Goal: Transaction & Acquisition: Purchase product/service

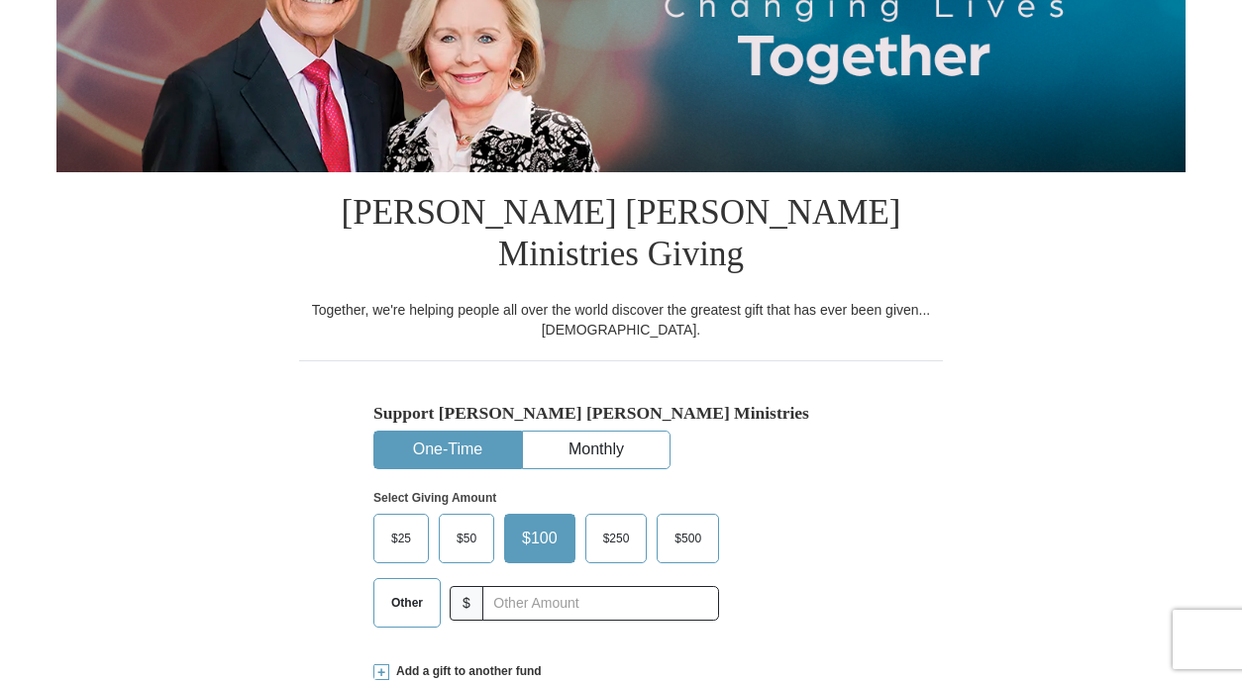
scroll to position [297, 0]
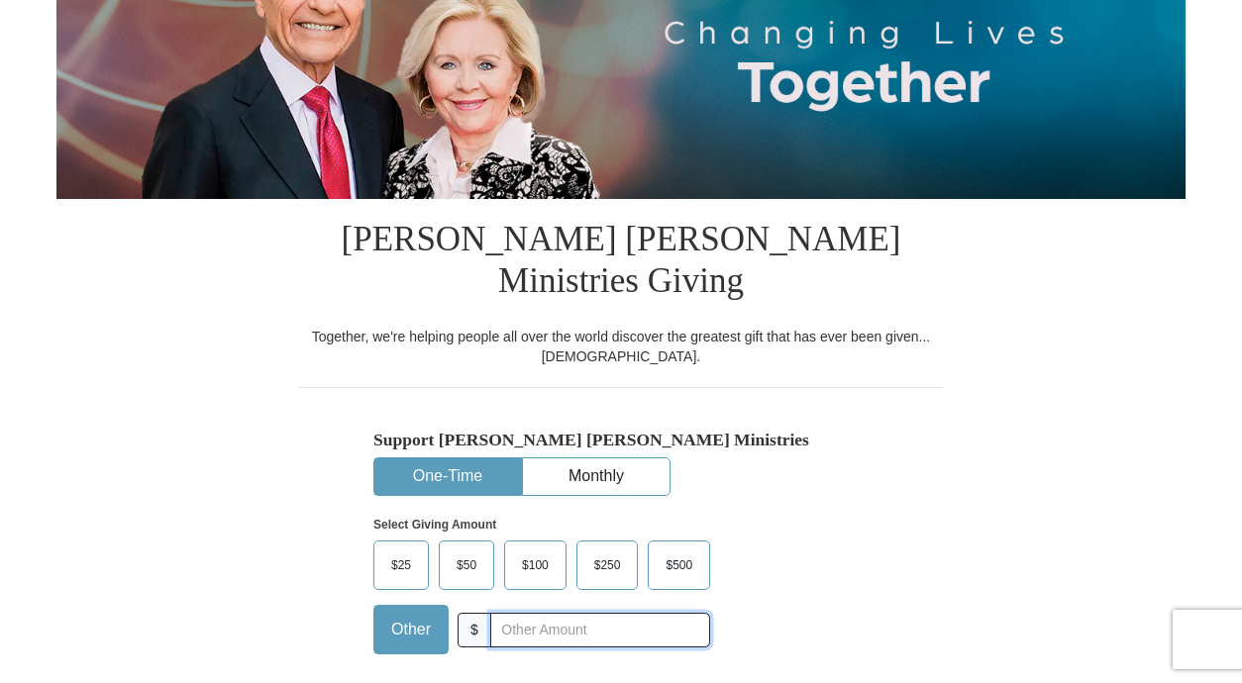
click at [509, 613] on input "text" at bounding box center [600, 630] width 220 height 35
type input "1.00"
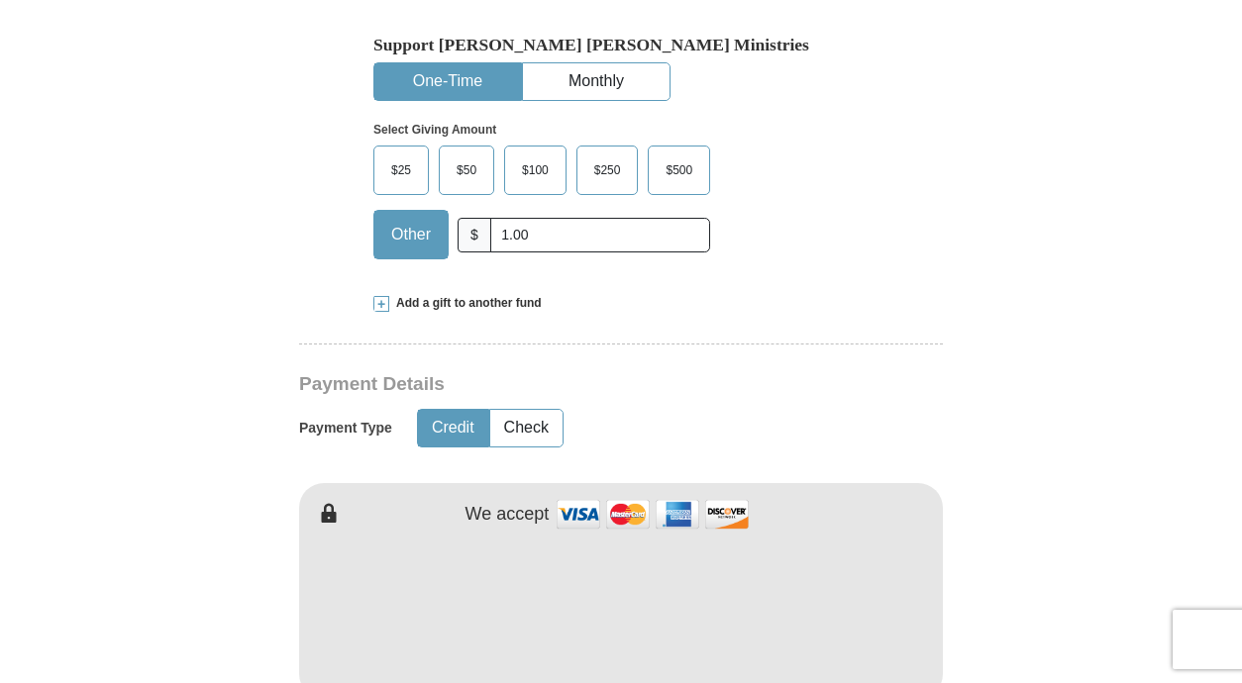
scroll to position [693, 0]
click at [719, 372] on div "Payment Details Payment Type Credit Check" at bounding box center [551, 419] width 505 height 95
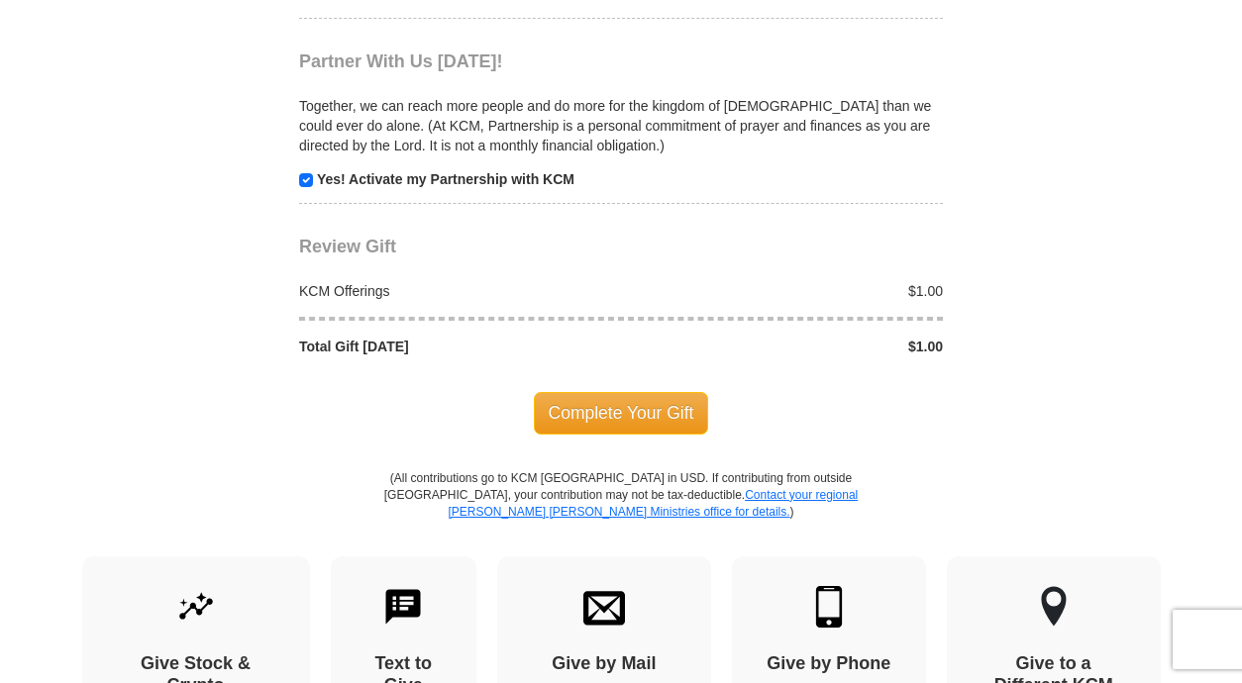
scroll to position [2079, 0]
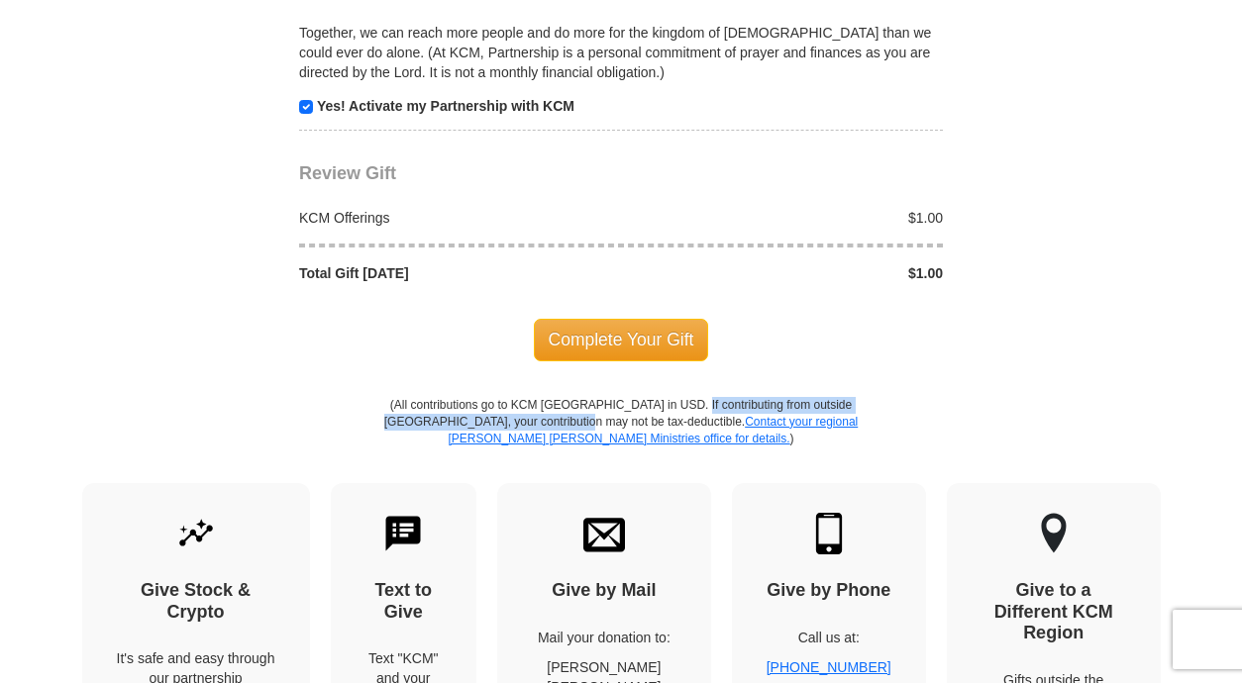
drag, startPoint x: 680, startPoint y: 359, endPoint x: 555, endPoint y: 381, distance: 126.6
click at [555, 397] on p "(All contributions go to KCM [GEOGRAPHIC_DATA] in USD. If contributing from out…" at bounding box center [620, 440] width 475 height 86
click at [554, 397] on p "(All contributions go to KCM [GEOGRAPHIC_DATA] in USD. If contributing from out…" at bounding box center [620, 440] width 475 height 86
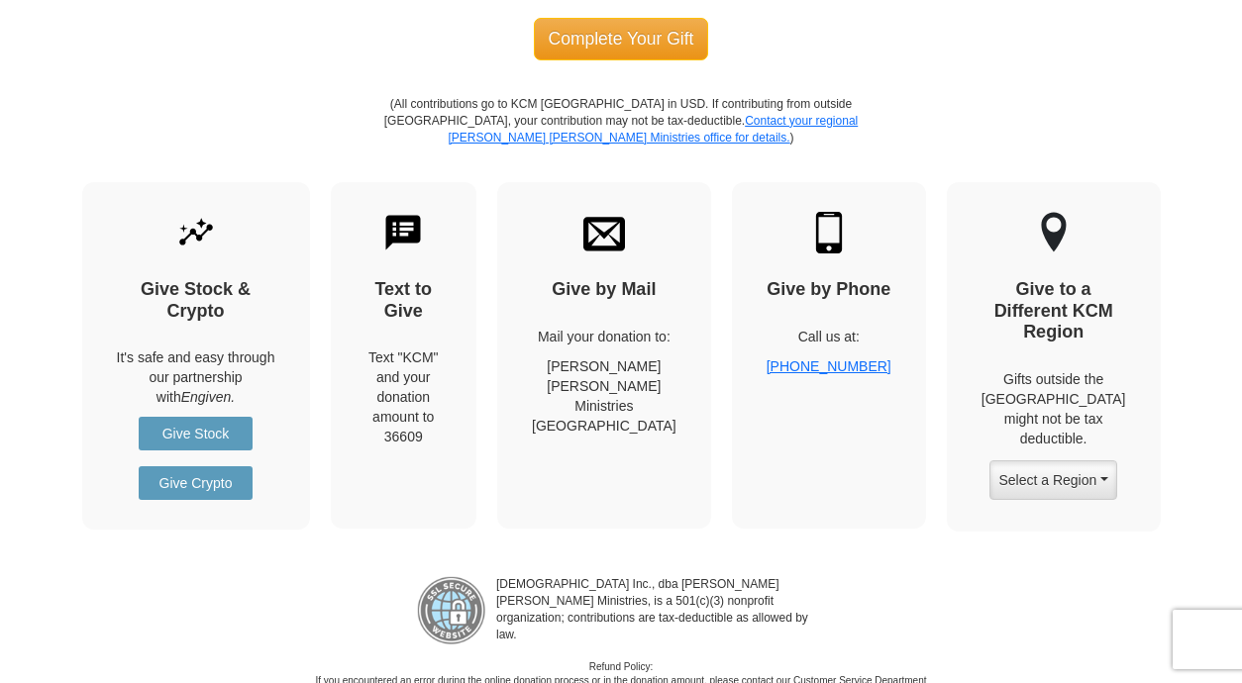
scroll to position [2574, 0]
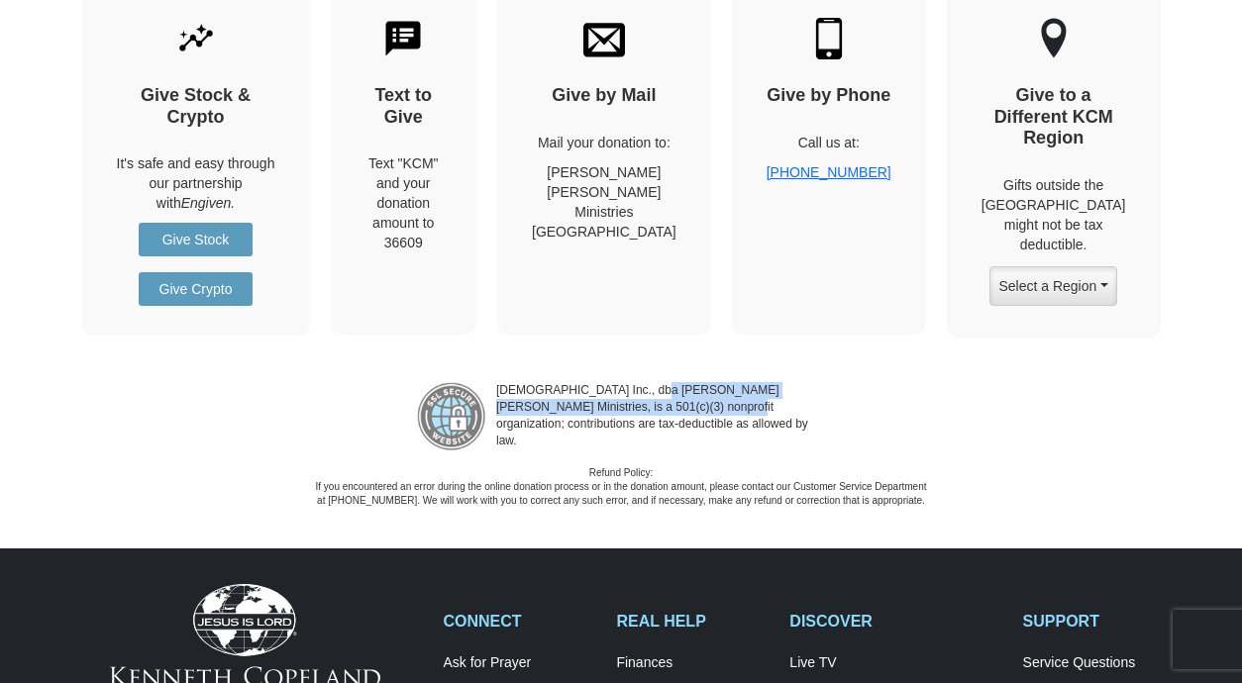
drag, startPoint x: 644, startPoint y: 352, endPoint x: 685, endPoint y: 361, distance: 42.5
click at [685, 382] on p "[DEMOGRAPHIC_DATA] Inc., dba [PERSON_NAME] [PERSON_NAME] Ministries, is a 501(c…" at bounding box center [655, 416] width 339 height 69
click at [650, 382] on p "[DEMOGRAPHIC_DATA] Inc., dba [PERSON_NAME] [PERSON_NAME] Ministries, is a 501(c…" at bounding box center [655, 416] width 339 height 69
click at [577, 382] on p "[DEMOGRAPHIC_DATA] Inc., dba [PERSON_NAME] [PERSON_NAME] Ministries, is a 501(c…" at bounding box center [655, 416] width 339 height 69
drag, startPoint x: 547, startPoint y: 371, endPoint x: 621, endPoint y: 370, distance: 74.3
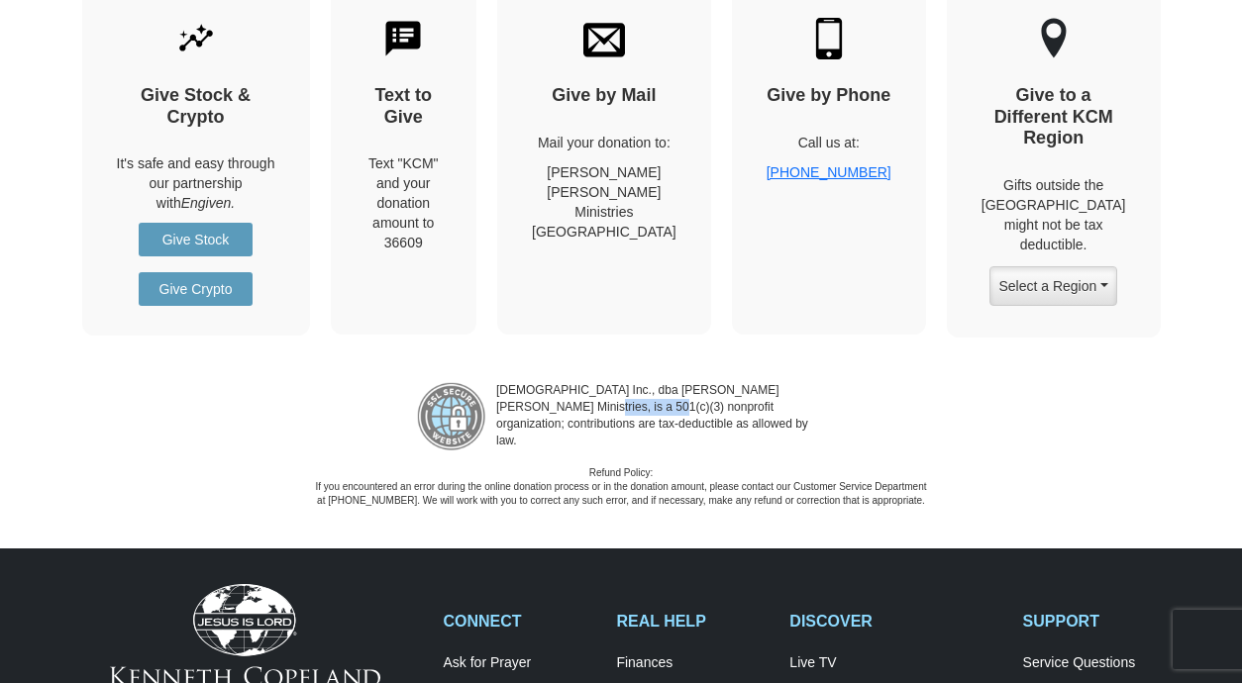
click at [621, 382] on p "[DEMOGRAPHIC_DATA] Inc., dba [PERSON_NAME] [PERSON_NAME] Ministries, is a 501(c…" at bounding box center [655, 416] width 339 height 69
click at [649, 382] on p "[DEMOGRAPHIC_DATA] Inc., dba [PERSON_NAME] [PERSON_NAME] Ministries, is a 501(c…" at bounding box center [655, 416] width 339 height 69
